Goal: Find specific page/section: Find specific page/section

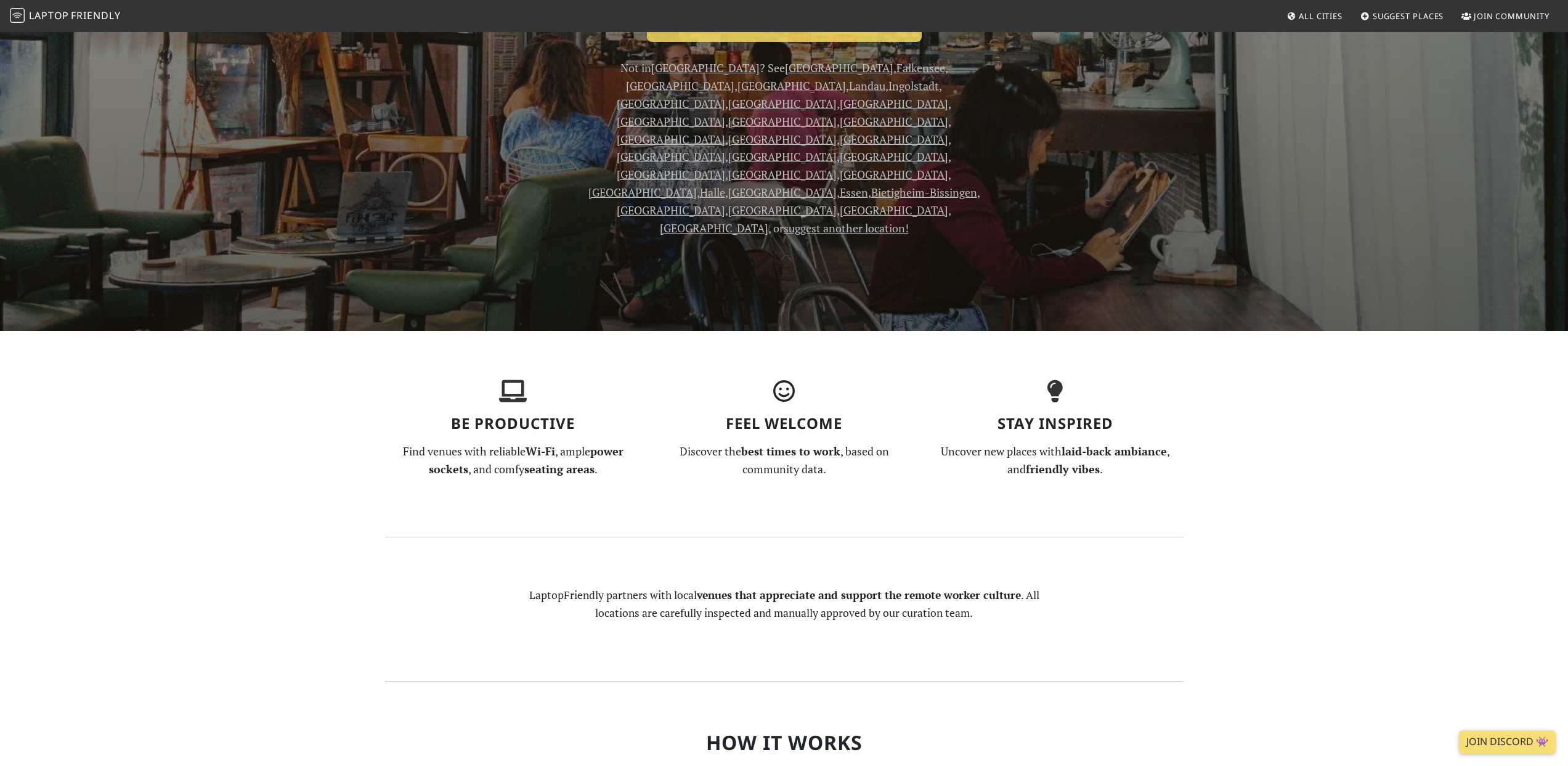
scroll to position [13, 0]
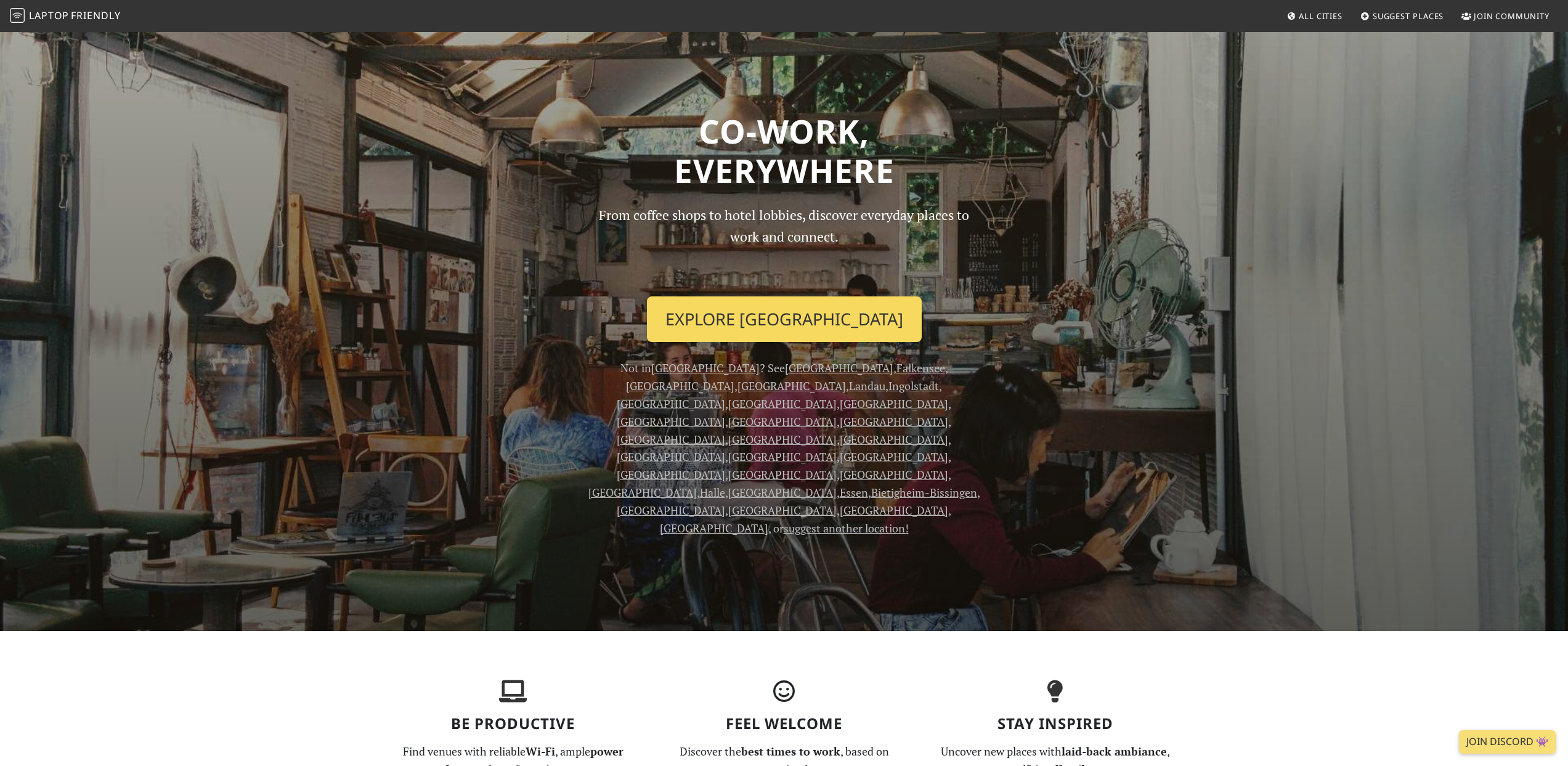
click at [806, 326] on link "Explore Berlin" at bounding box center [784, 319] width 275 height 45
click at [803, 316] on link "Explore Berlin" at bounding box center [784, 319] width 275 height 45
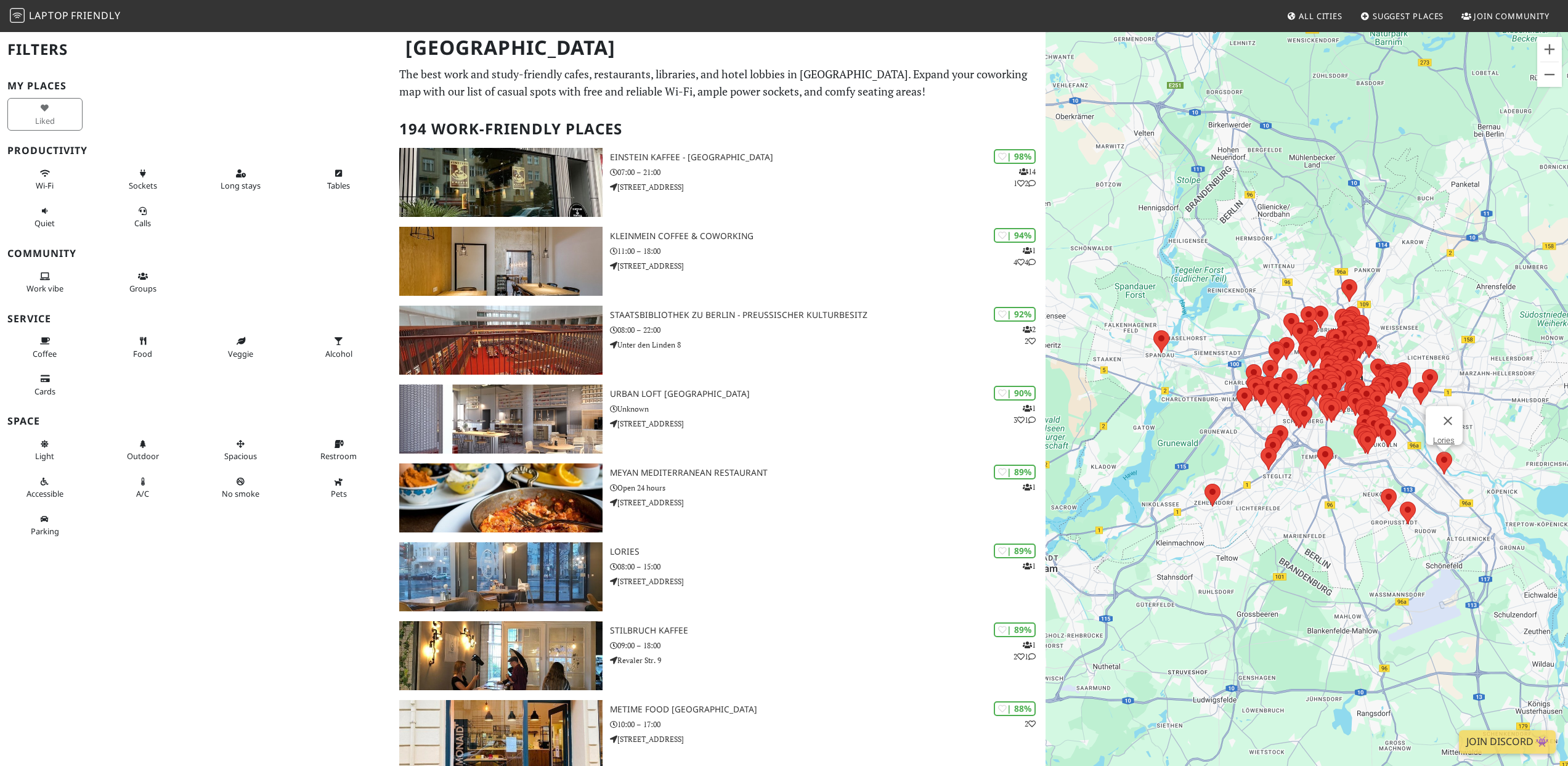
click at [1436, 452] on area at bounding box center [1436, 452] width 0 height 0
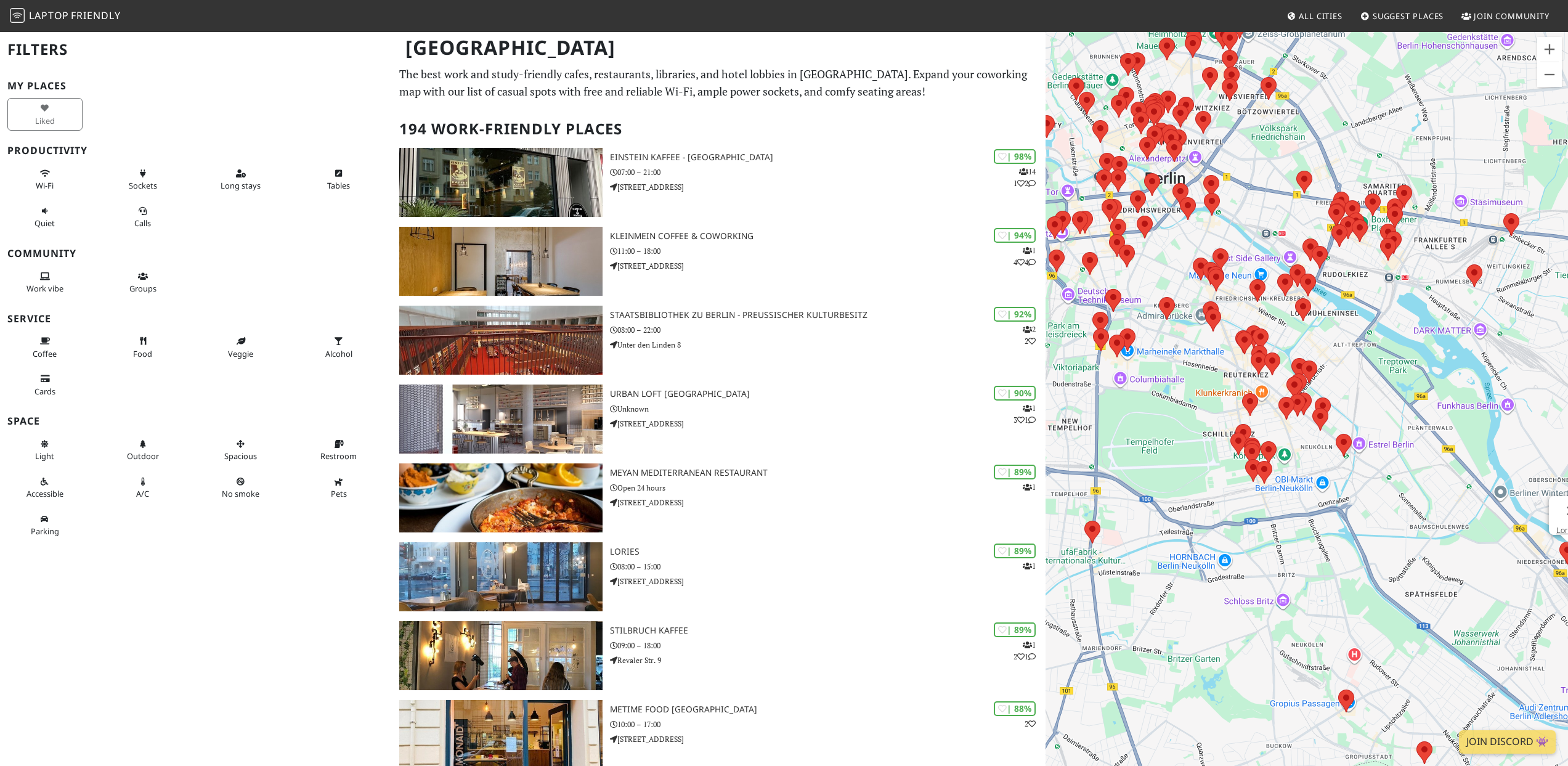
drag, startPoint x: 1436, startPoint y: 448, endPoint x: 1292, endPoint y: 478, distance: 147.1
click at [1293, 478] on div "To navigate, press the arrow keys. [GEOGRAPHIC_DATA]" at bounding box center [1307, 414] width 522 height 766
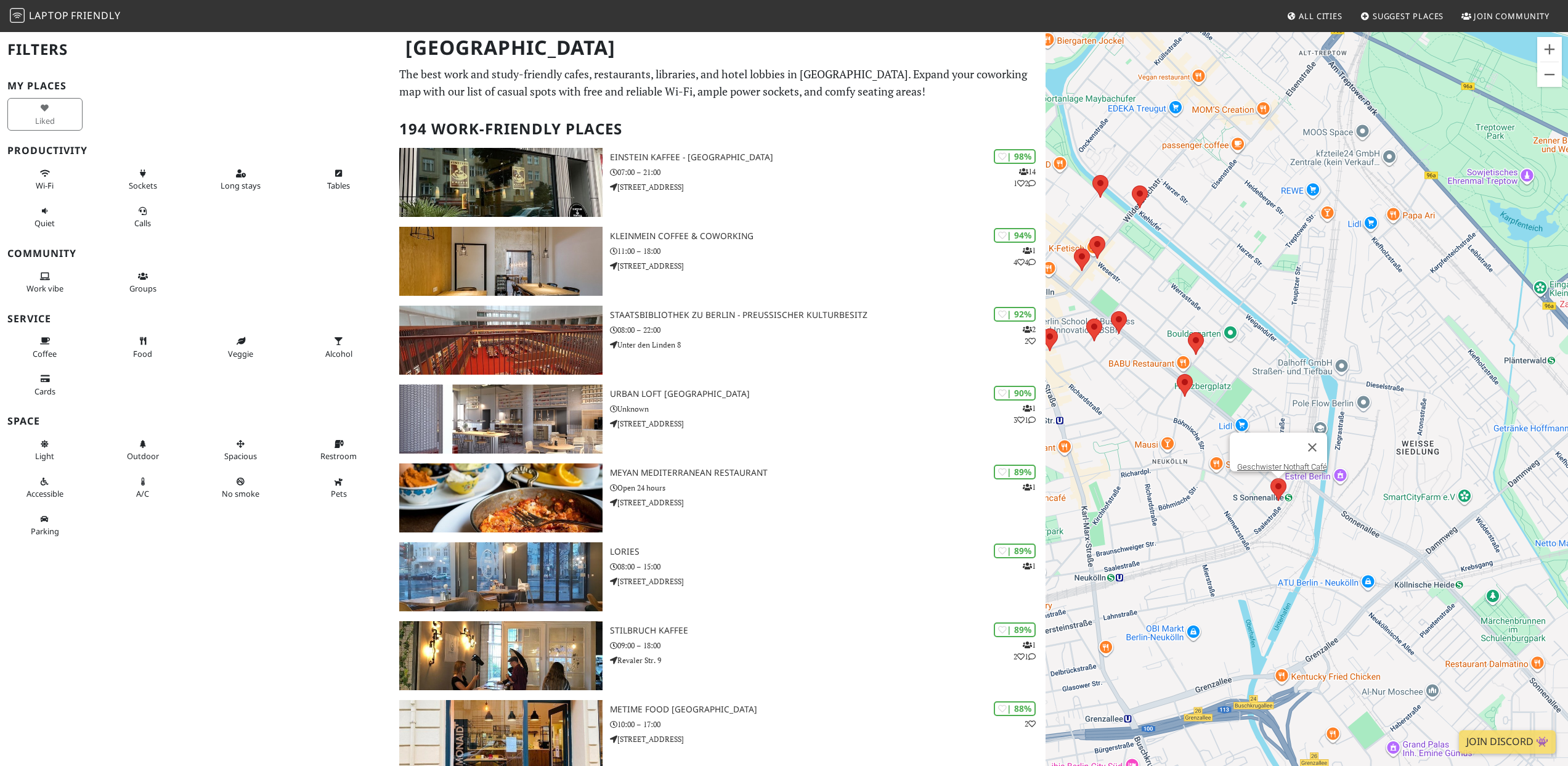
click at [1271, 478] on area at bounding box center [1271, 478] width 0 height 0
click at [1276, 462] on link "Geschwister Nothaft Café" at bounding box center [1282, 466] width 90 height 9
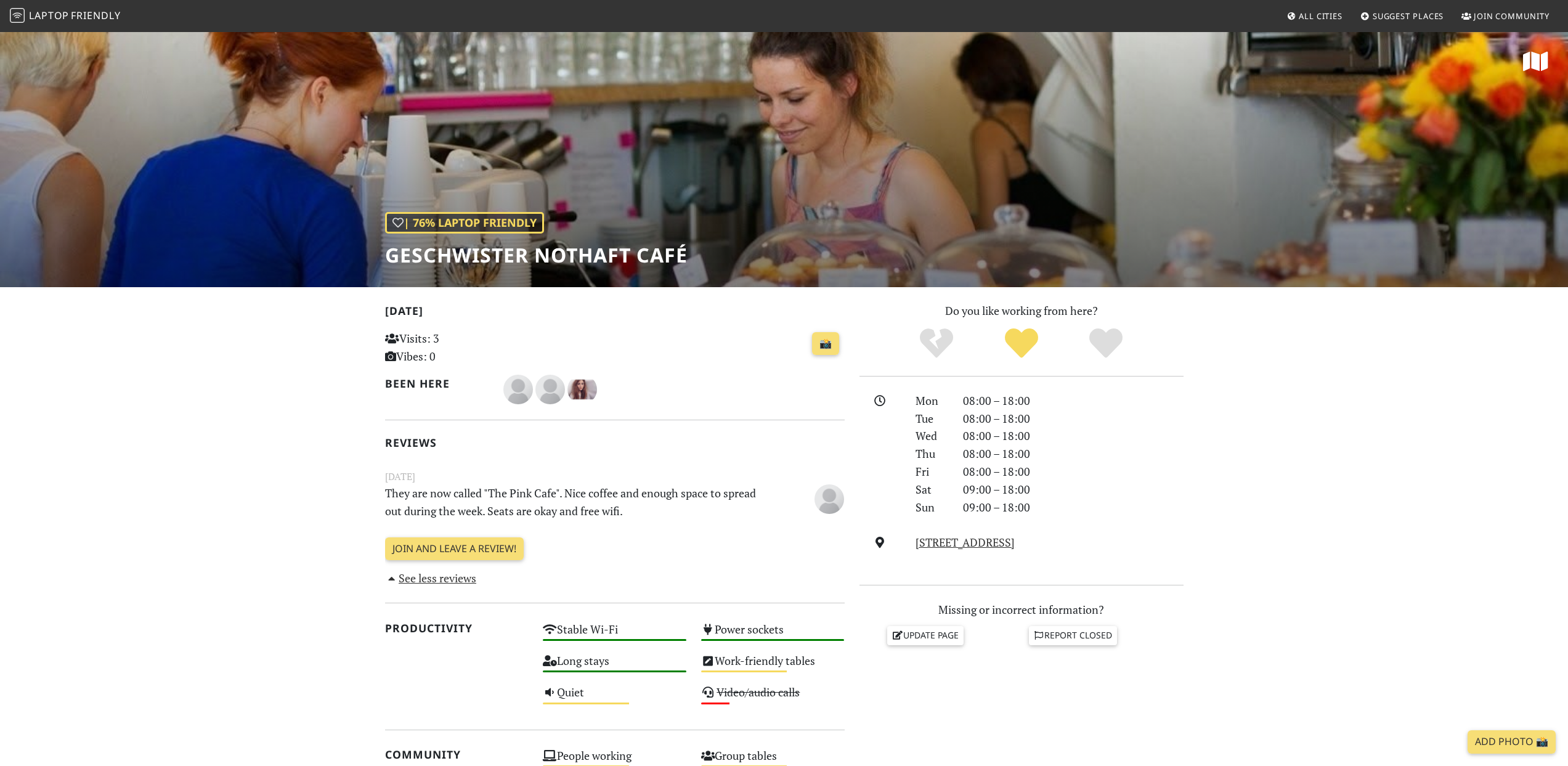
click at [774, 229] on div "| 76% Laptop Friendly Geschwister Nothaft Café" at bounding box center [784, 158] width 1568 height 256
